Goal: Check status

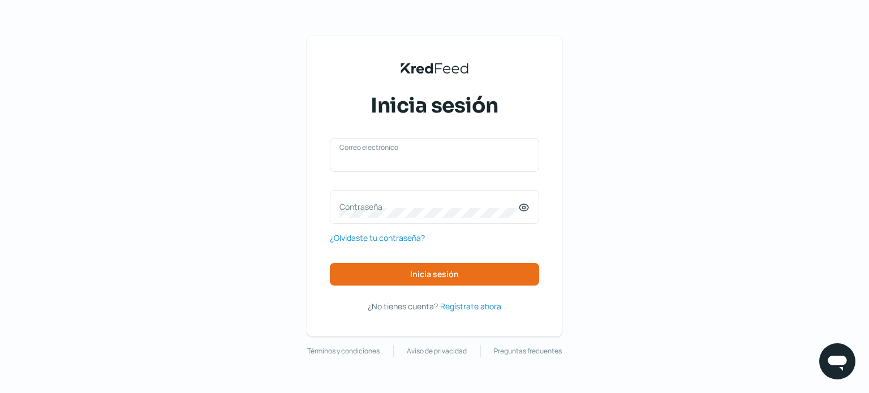
type input "[EMAIL_ADDRESS][DOMAIN_NAME]"
drag, startPoint x: 0, startPoint y: 0, endPoint x: 456, endPoint y: 271, distance: 530.2
click at [456, 271] on span "Inicia sesión" at bounding box center [434, 275] width 49 height 8
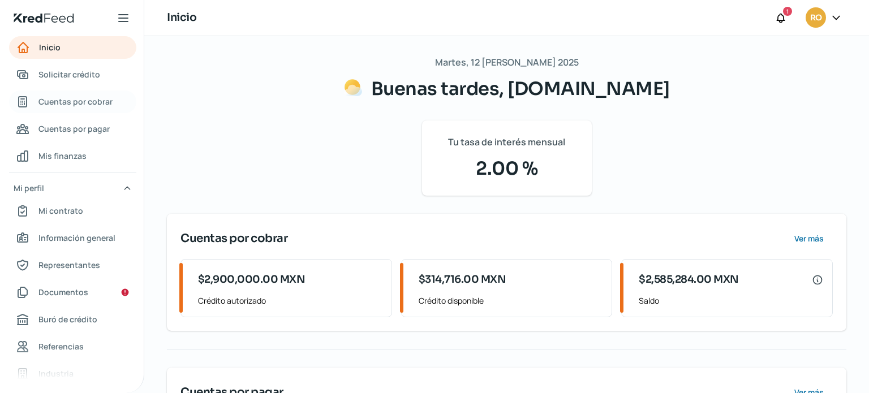
click at [61, 97] on span "Cuentas por cobrar" at bounding box center [75, 102] width 74 height 14
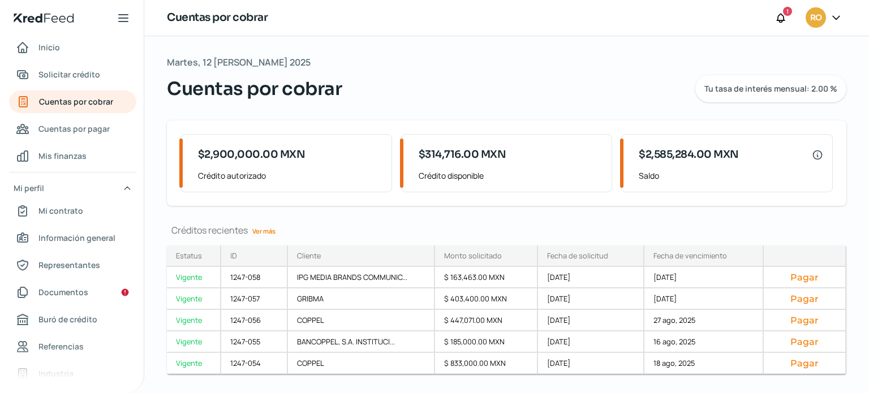
click at [261, 233] on link "Ver más" at bounding box center [264, 231] width 32 height 18
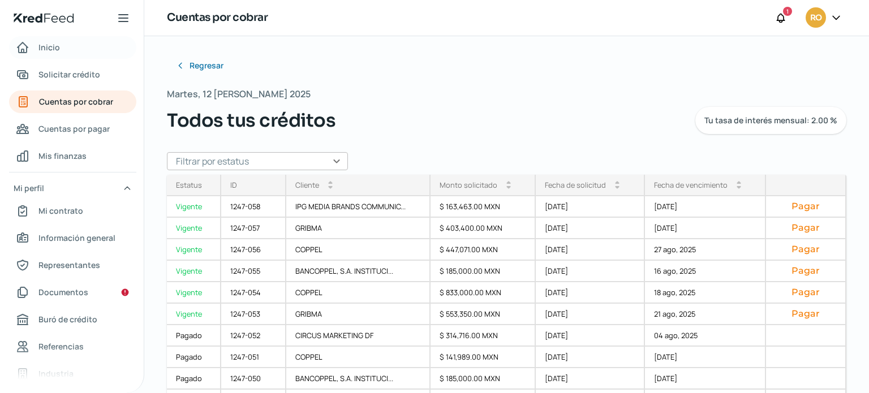
click at [48, 49] on span "Inicio" at bounding box center [49, 47] width 22 height 14
